Goal: Task Accomplishment & Management: Use online tool/utility

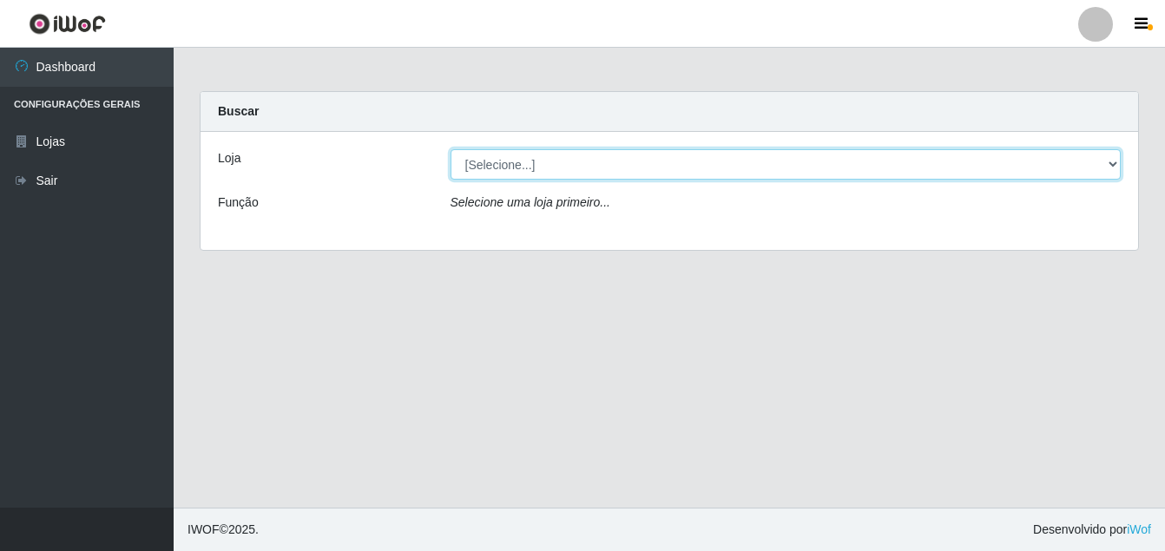
drag, startPoint x: 563, startPoint y: 154, endPoint x: 553, endPoint y: 168, distance: 18.1
click at [553, 168] on select "[Selecione...] Ajubá Mercado" at bounding box center [785, 164] width 671 height 30
select select "402"
click at [450, 149] on select "[Selecione...] Ajubá Mercado" at bounding box center [785, 164] width 671 height 30
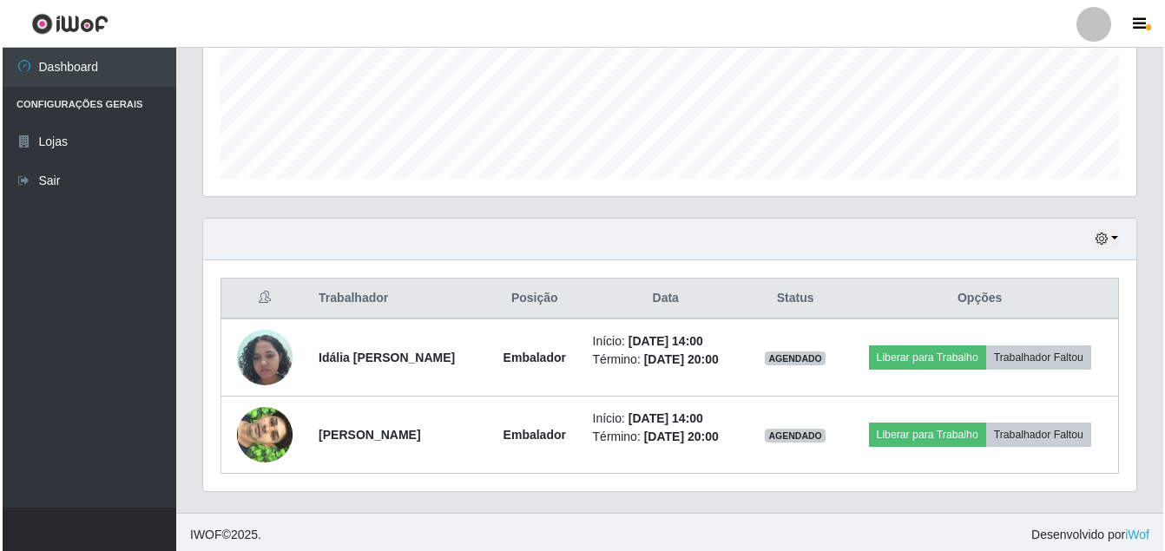
scroll to position [447, 0]
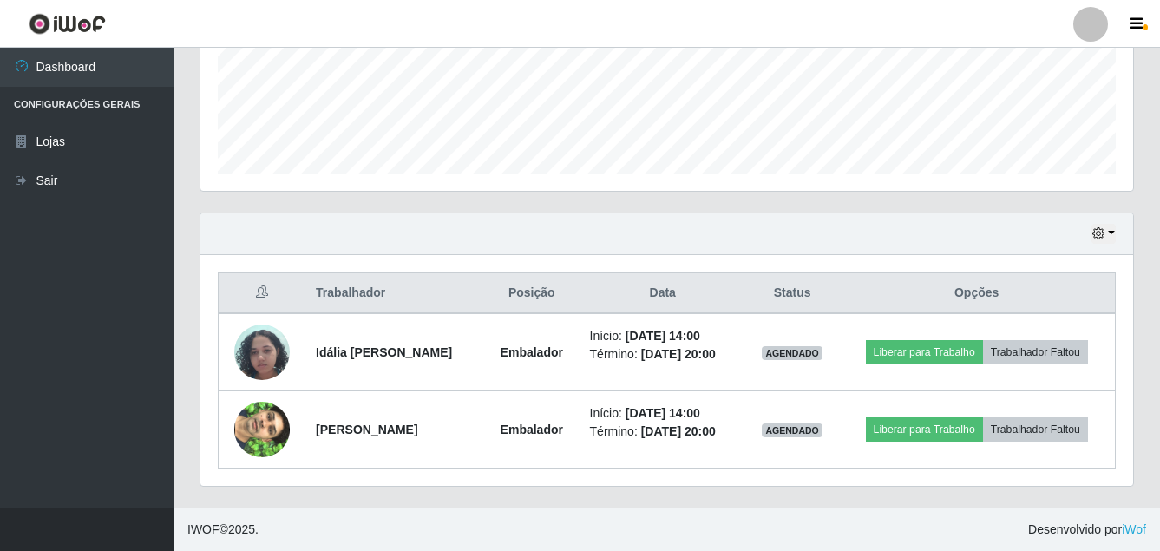
click at [124, 433] on ul "Dashboard Configurações Gerais Lojas Sair" at bounding box center [87, 278] width 174 height 460
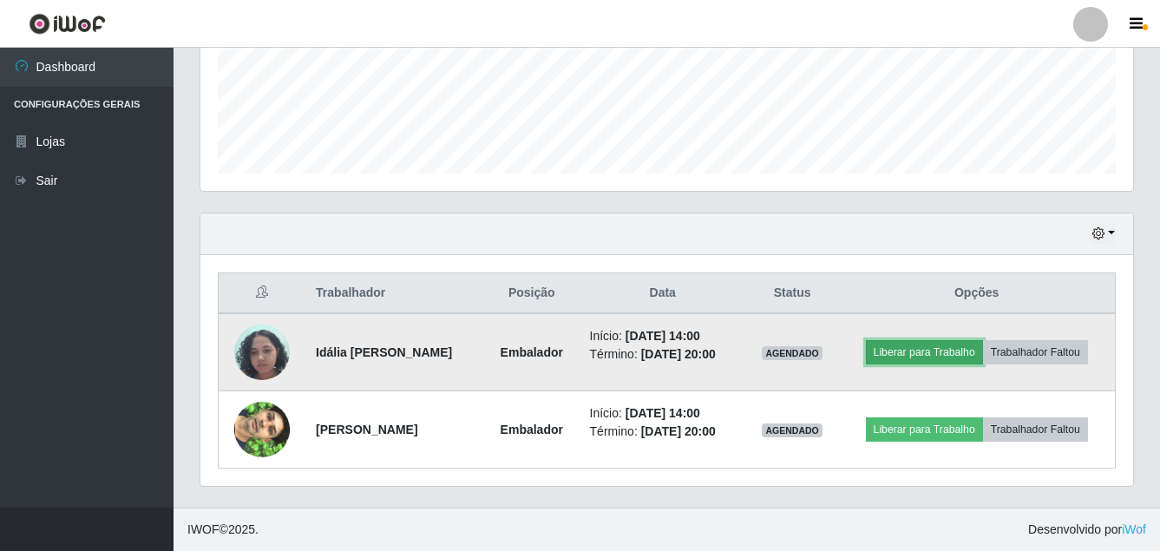
click at [933, 347] on button "Liberar para Trabalho" at bounding box center [924, 352] width 117 height 24
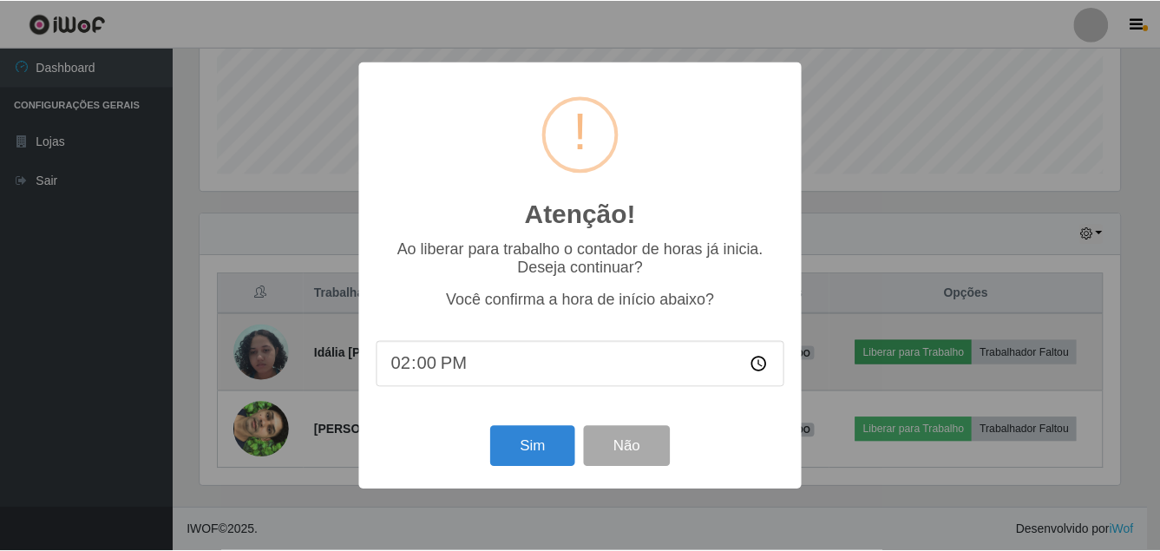
scroll to position [360, 924]
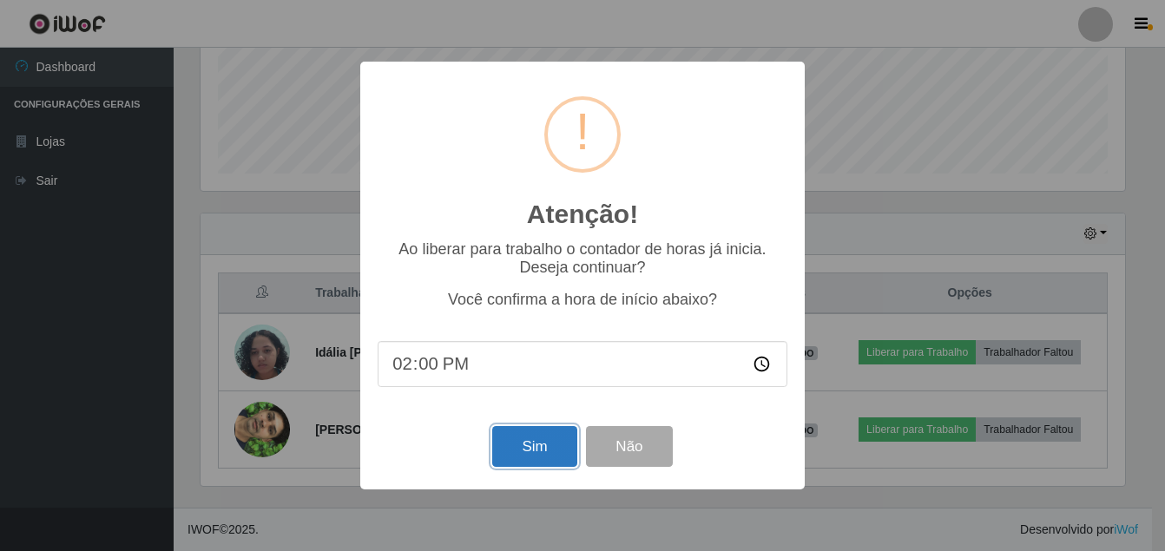
click at [518, 463] on button "Sim" at bounding box center [534, 446] width 84 height 41
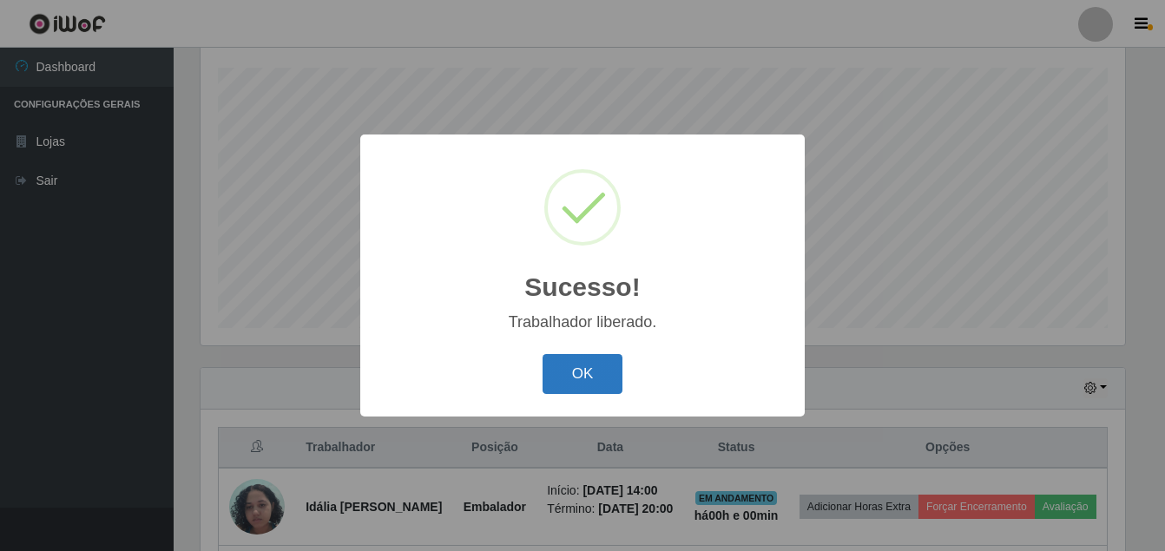
click at [595, 371] on button "OK" at bounding box center [582, 374] width 81 height 41
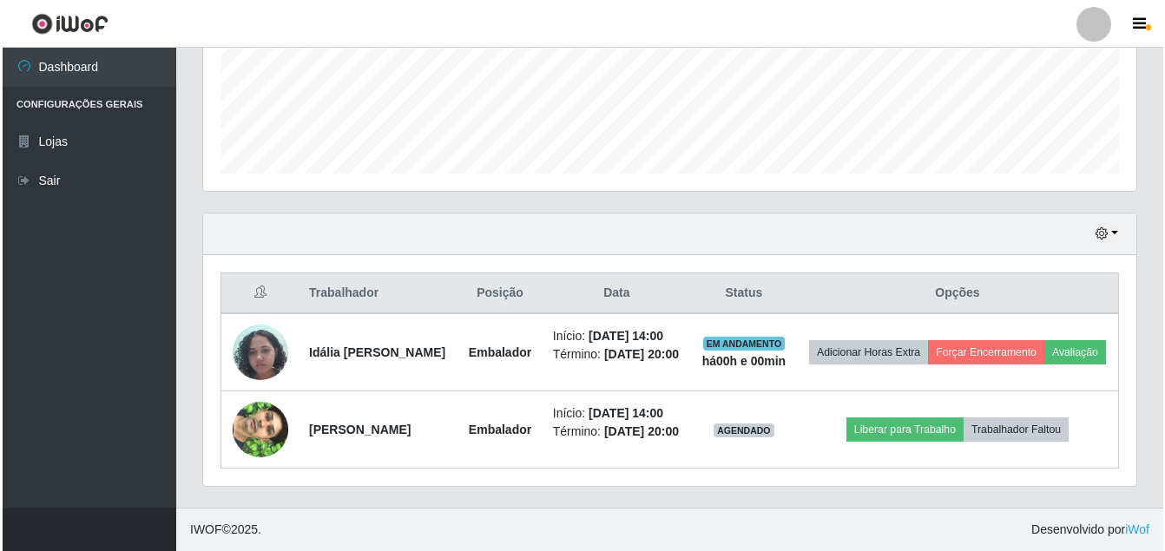
scroll to position [473, 0]
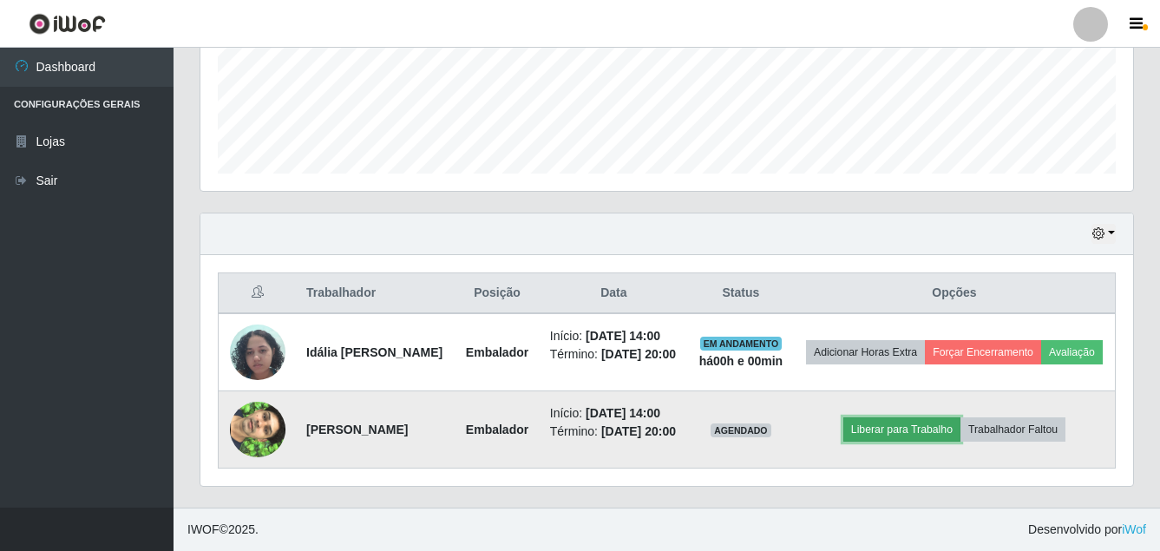
click at [889, 427] on button "Liberar para Trabalho" at bounding box center [901, 429] width 117 height 24
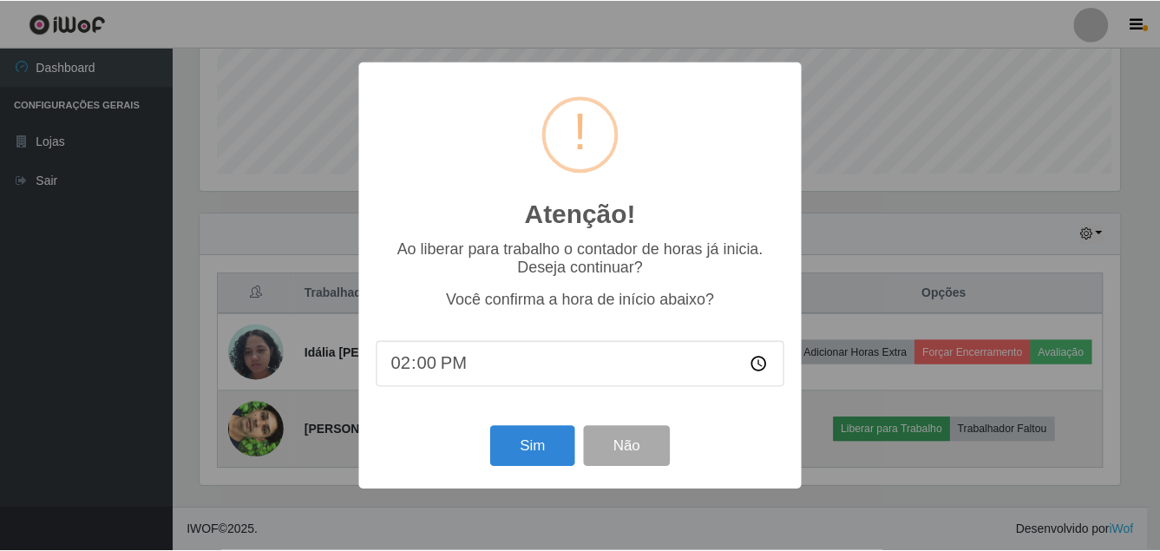
scroll to position [360, 924]
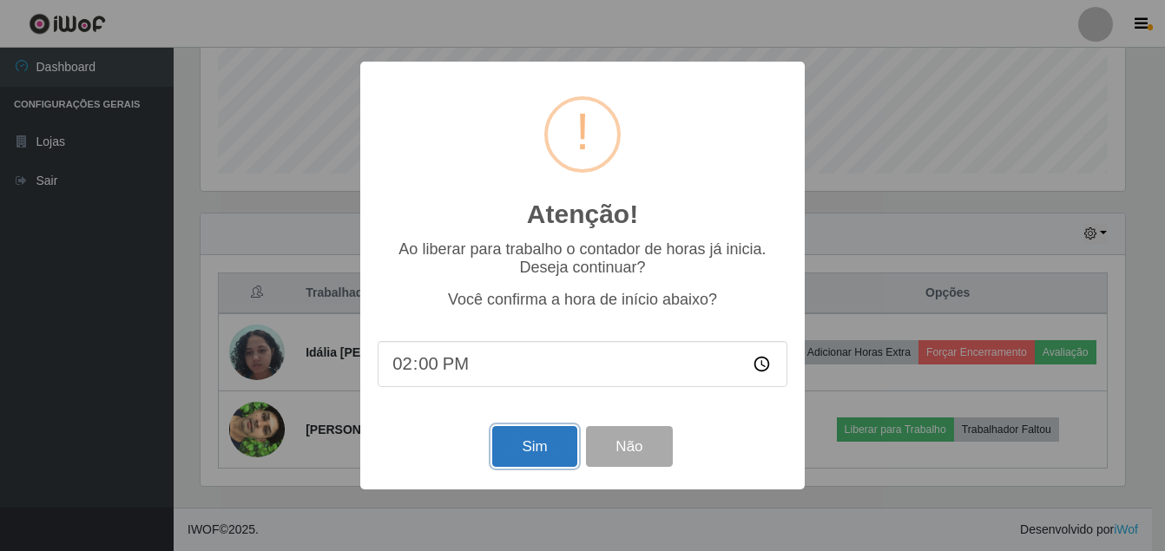
click at [519, 456] on button "Sim" at bounding box center [534, 446] width 84 height 41
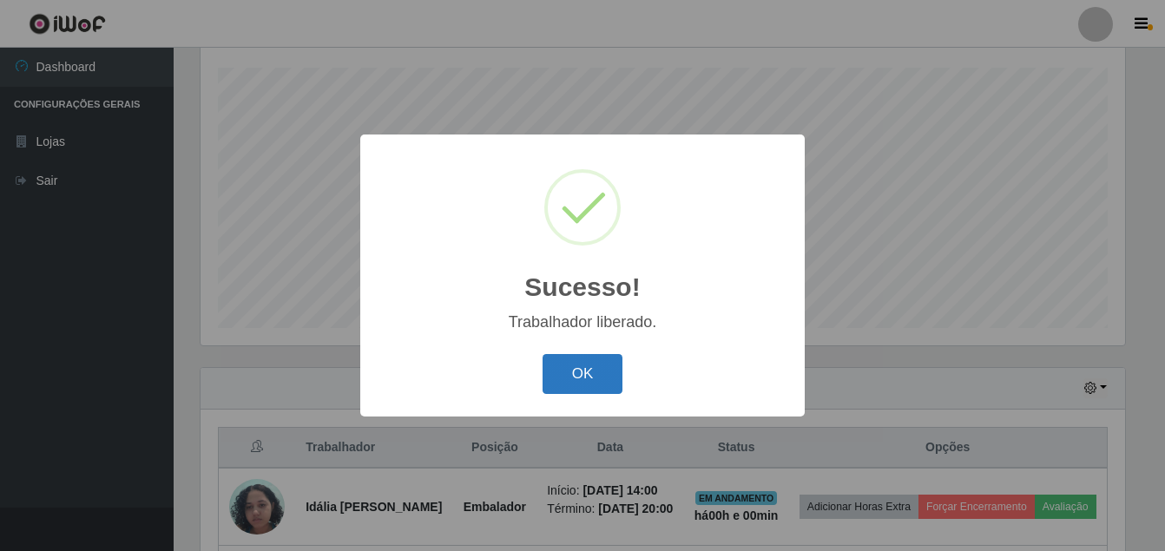
click at [559, 373] on button "OK" at bounding box center [582, 374] width 81 height 41
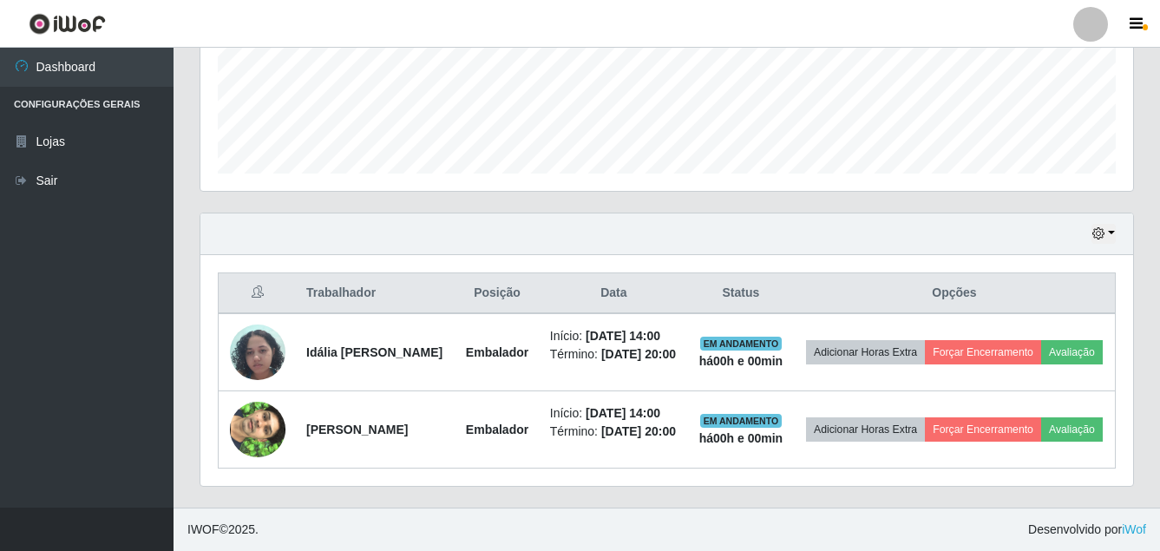
scroll to position [473, 0]
